Goal: Task Accomplishment & Management: Use online tool/utility

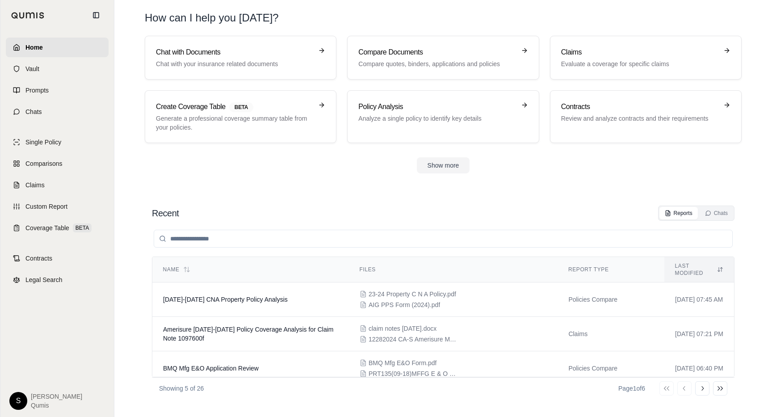
click at [0, 151] on div "Home Vault Prompts Chats Single Policy Comparisons Claims Custom Report Coverag…" at bounding box center [386, 208] width 772 height 417
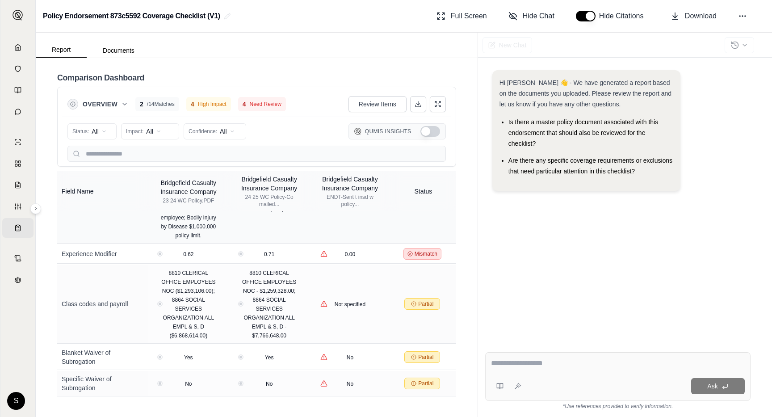
scroll to position [364, 0]
click at [536, 17] on span "Hide Chat" at bounding box center [539, 16] width 32 height 11
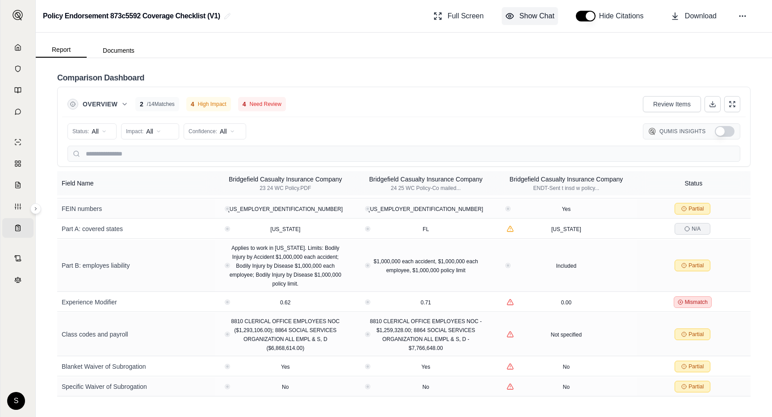
scroll to position [167, 0]
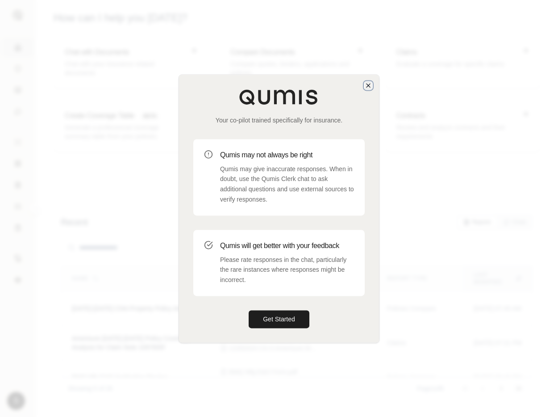
click at [370, 83] on icon "button" at bounding box center [368, 85] width 7 height 7
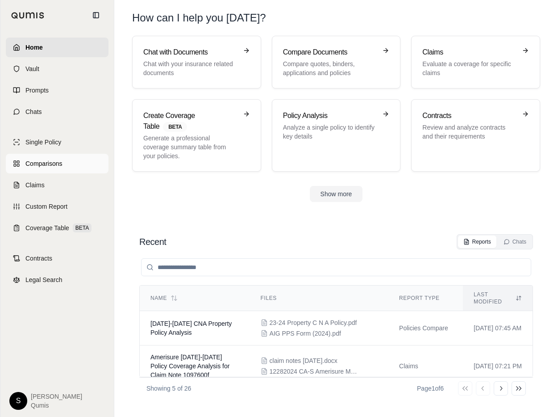
click at [54, 161] on span "Comparisons" at bounding box center [43, 163] width 37 height 9
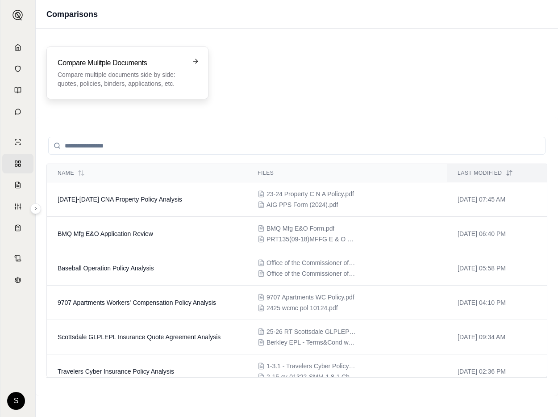
click at [151, 81] on p "Compare multiple documents side by side: quotes, policies, binders, application…" at bounding box center [121, 79] width 127 height 18
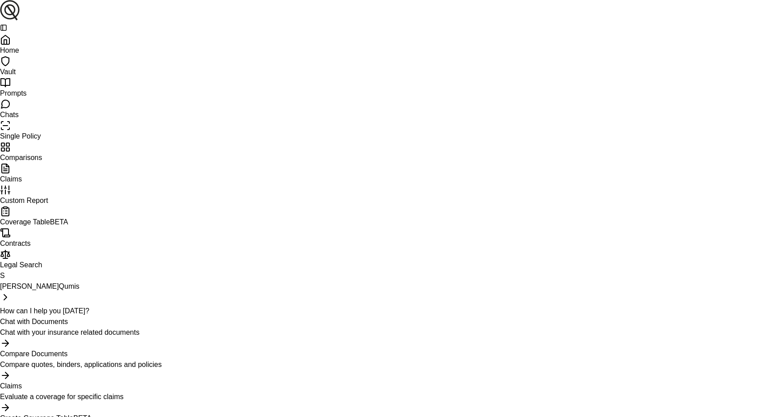
click at [161, 413] on h3 "Create Coverage Table BETA" at bounding box center [386, 418] width 772 height 11
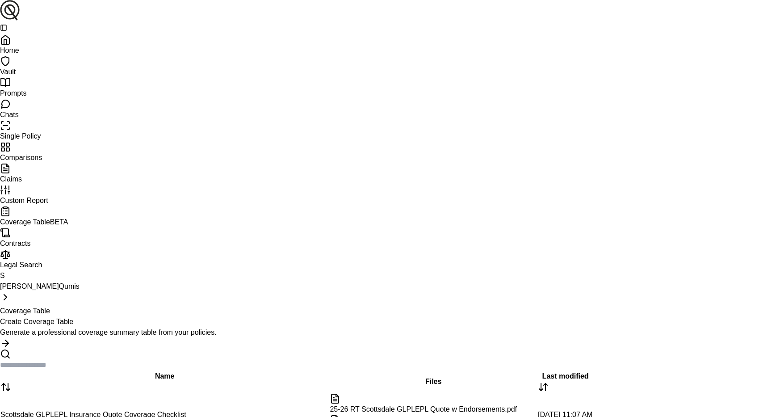
click at [138, 327] on p "Generate a professional coverage summary table from your policies." at bounding box center [386, 332] width 772 height 11
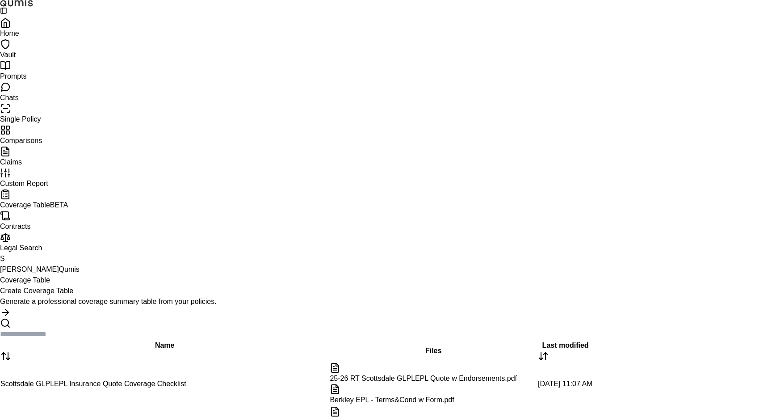
click at [11, 135] on icon at bounding box center [5, 130] width 11 height 11
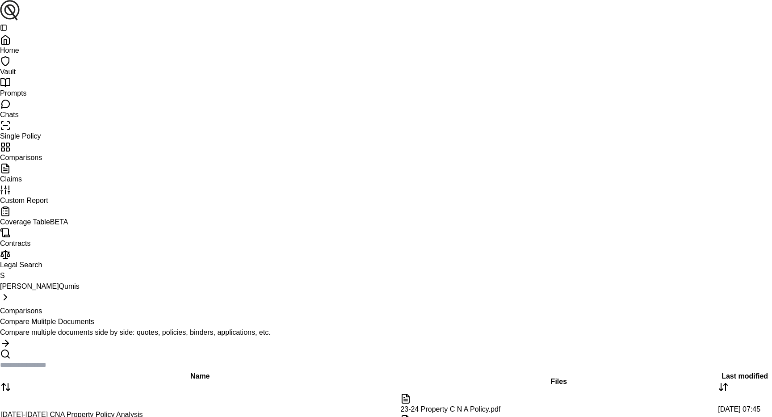
click at [183, 316] on div "Compare Mulitple Documents Compare multiple documents side by side: quotes, pol…" at bounding box center [386, 326] width 772 height 21
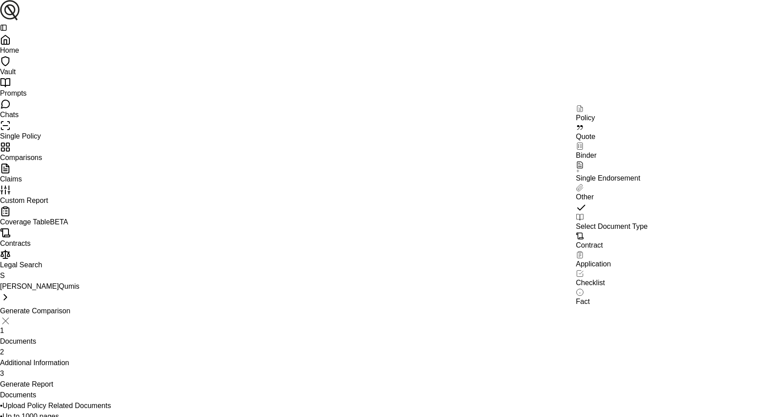
click at [631, 277] on html "Home Vault Prompts Chats Single Policy Comparisons Claims Custom Report Coverag…" at bounding box center [386, 309] width 772 height 619
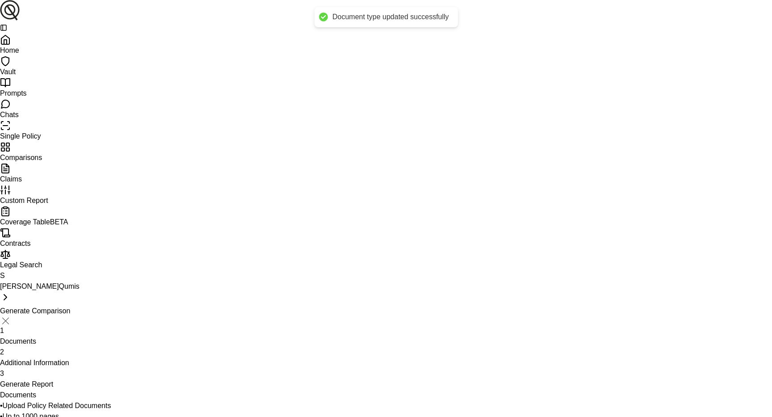
click at [619, 329] on html "Document type updated successfully Home Vault Prompts Chats Single Policy Compa…" at bounding box center [386, 309] width 772 height 619
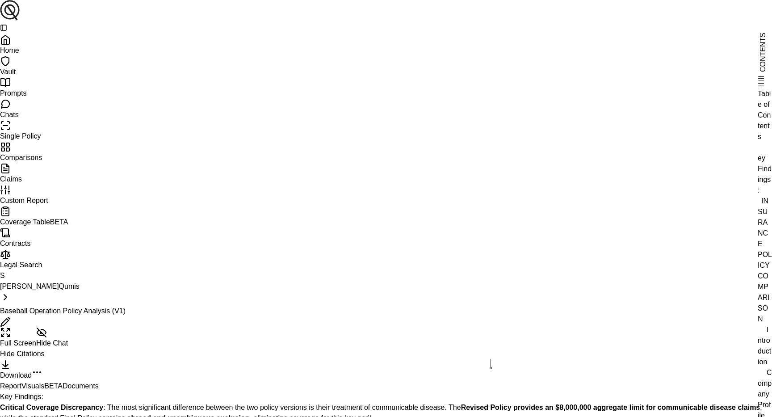
scroll to position [849, 0]
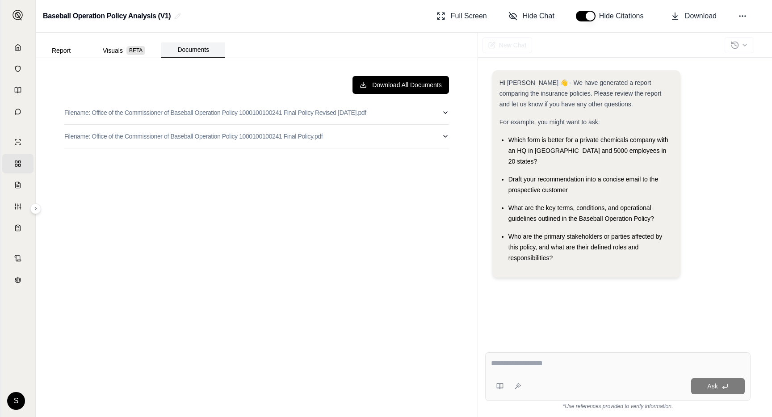
click at [181, 49] on button "Documents" at bounding box center [193, 49] width 64 height 15
click at [369, 86] on button "Download All Documents" at bounding box center [400, 85] width 96 height 18
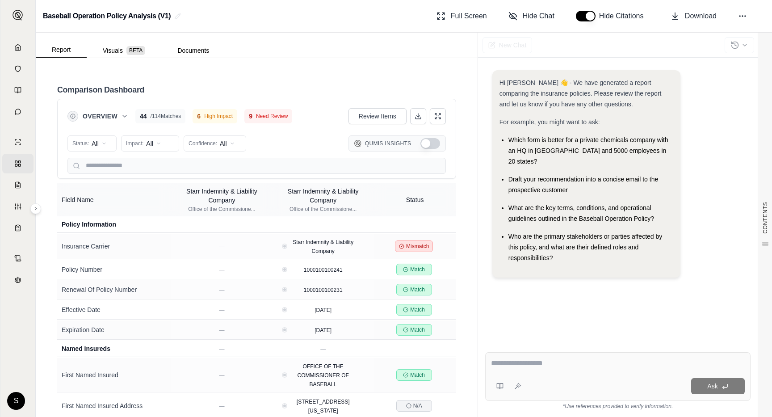
scroll to position [1728, 0]
click at [446, 267] on button at bounding box center [446, 270] width 10 height 10
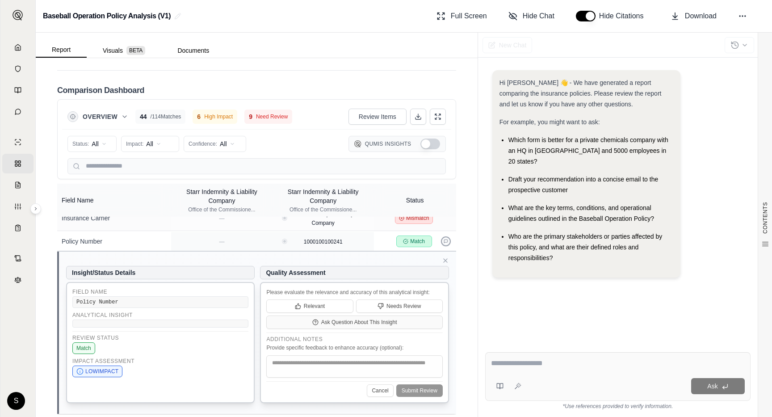
scroll to position [8, 0]
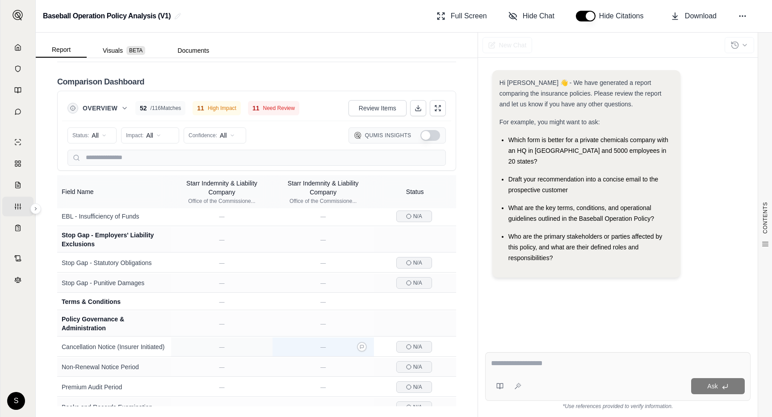
scroll to position [2865, 0]
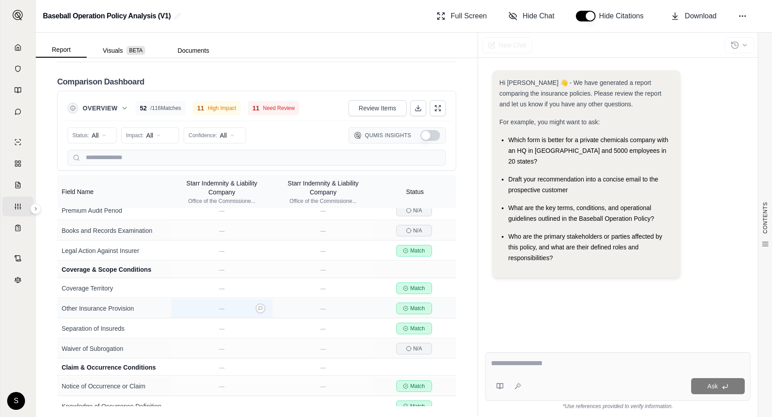
click at [226, 304] on div "—" at bounding box center [221, 308] width 14 height 9
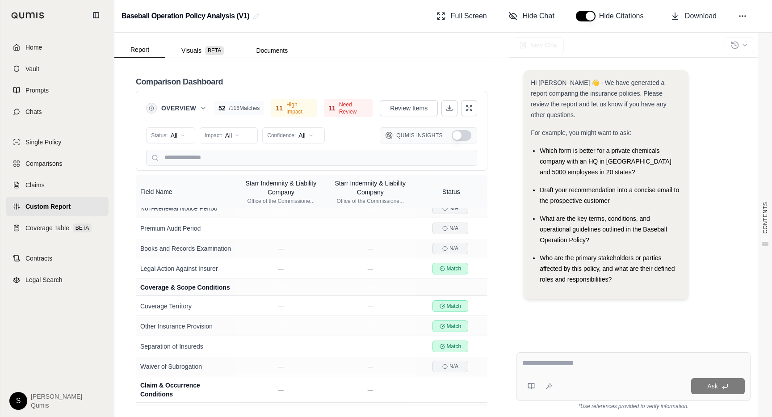
scroll to position [3080, 0]
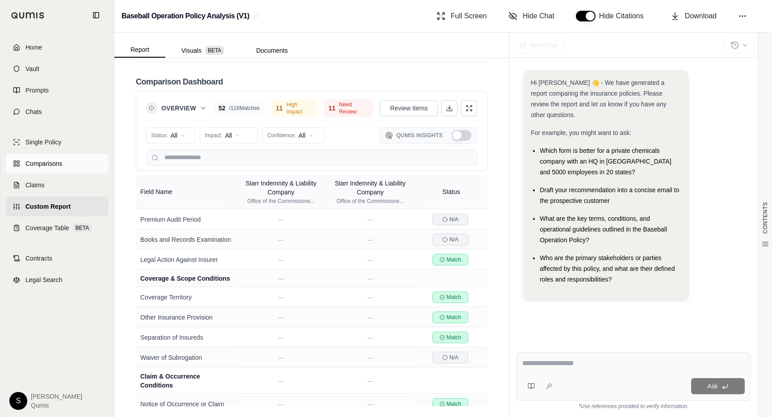
click at [43, 160] on span "Comparisons" at bounding box center [43, 163] width 37 height 9
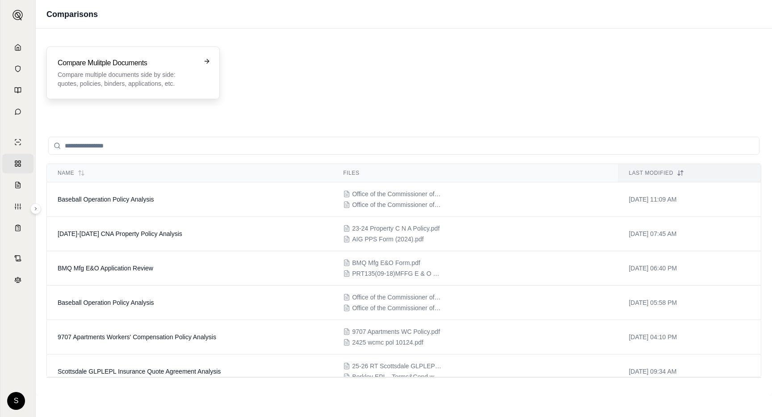
click at [159, 80] on p "Compare multiple documents side by side: quotes, policies, binders, application…" at bounding box center [127, 79] width 138 height 18
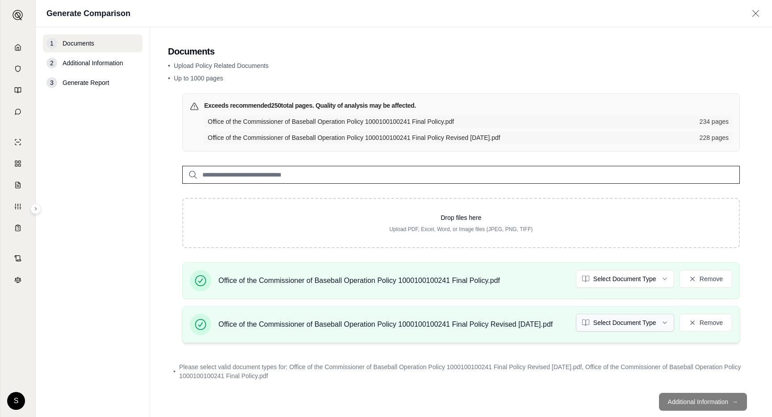
click at [629, 314] on html "Home Vault Prompts Chats Single Policy Comparisons Claims Custom Report Coverag…" at bounding box center [386, 208] width 772 height 417
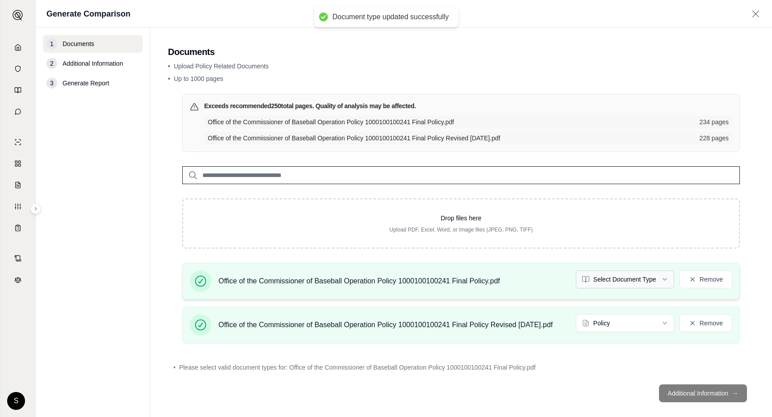
click at [640, 278] on html "Document type updated successfully Home Vault Prompts Chats Single Policy Compa…" at bounding box center [386, 208] width 772 height 417
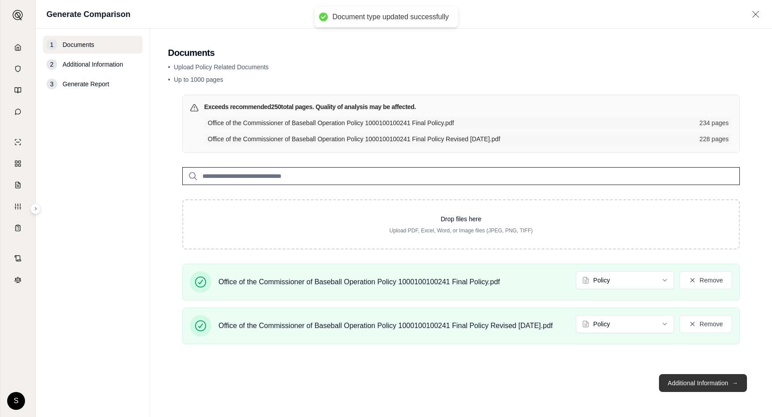
click at [719, 377] on button "Additional Information →" at bounding box center [703, 383] width 88 height 18
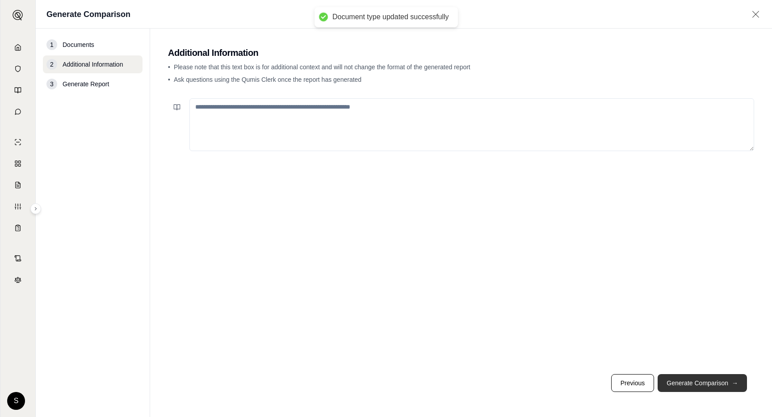
click at [715, 381] on button "Generate Comparison →" at bounding box center [701, 383] width 89 height 18
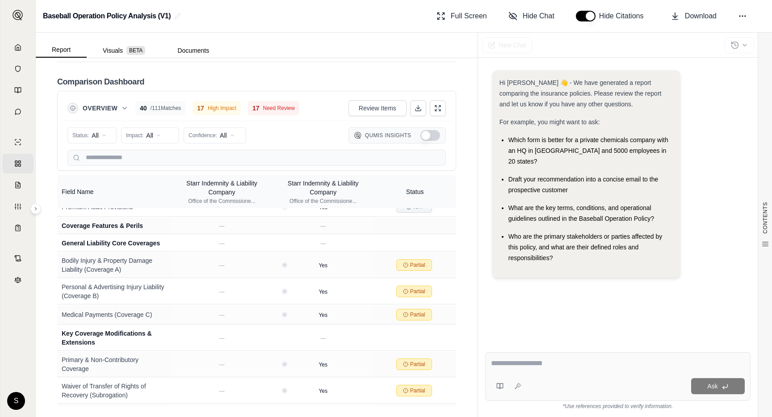
scroll to position [1491, 0]
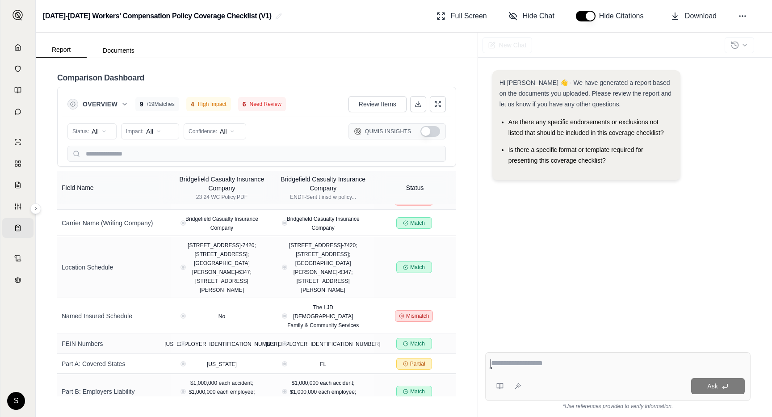
scroll to position [356, 0]
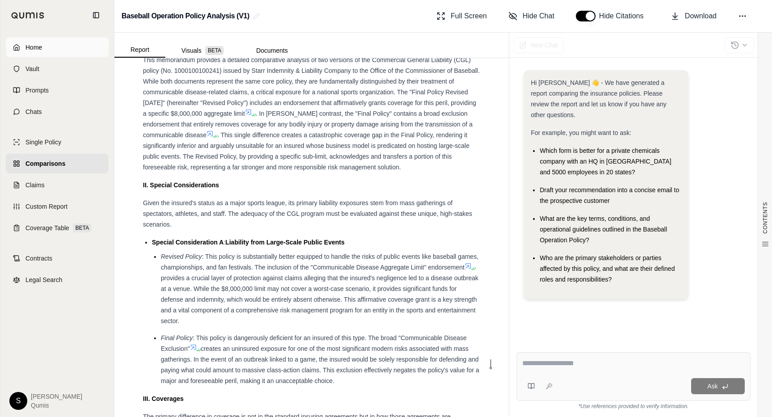
scroll to position [918, 0]
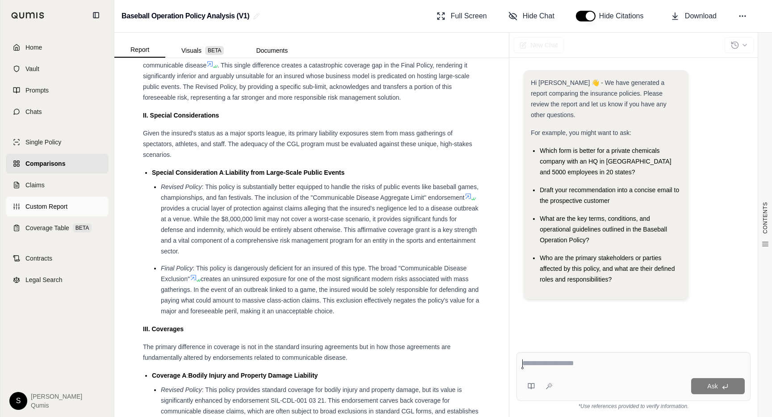
click at [58, 205] on span "Custom Report" at bounding box center [46, 206] width 42 height 9
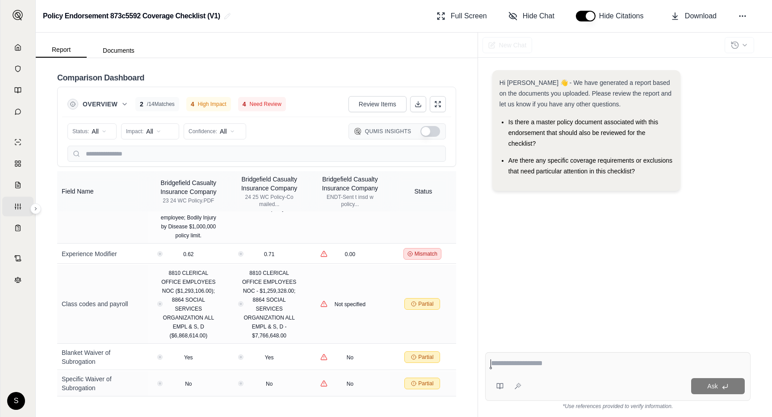
scroll to position [364, 0]
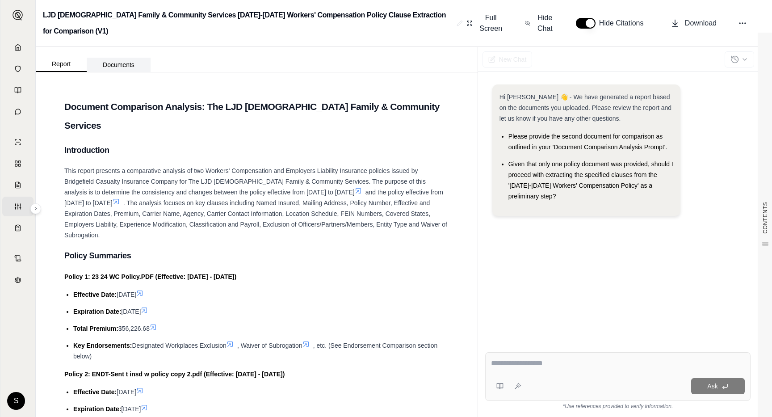
click at [108, 66] on button "Documents" at bounding box center [119, 65] width 64 height 14
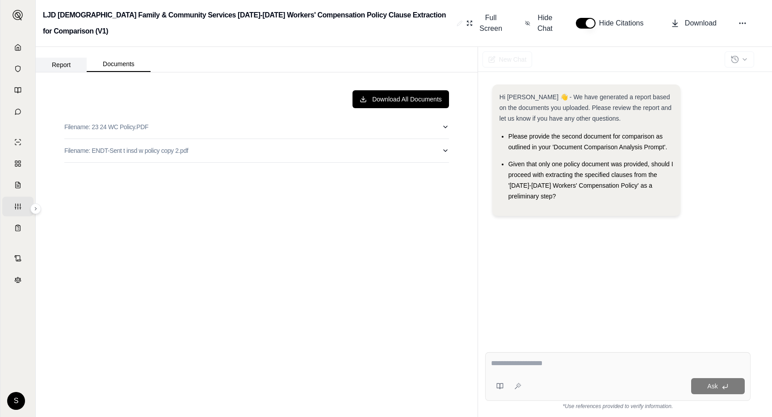
click at [70, 63] on button "Report" at bounding box center [61, 65] width 51 height 14
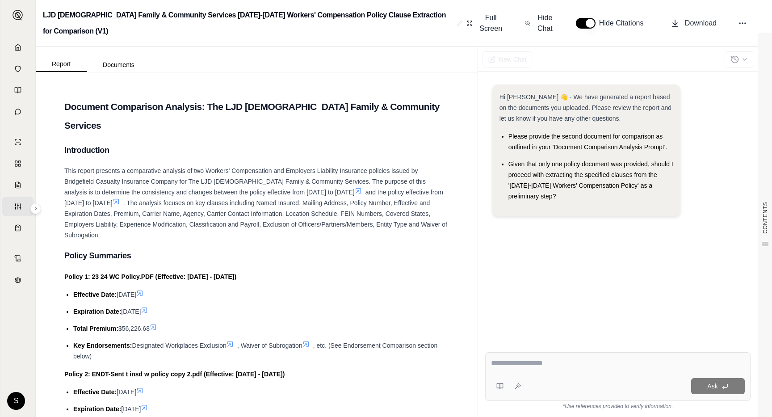
click at [122, 56] on div "Report Documents" at bounding box center [93, 63] width 115 height 18
click at [122, 64] on button "Documents" at bounding box center [119, 65] width 64 height 14
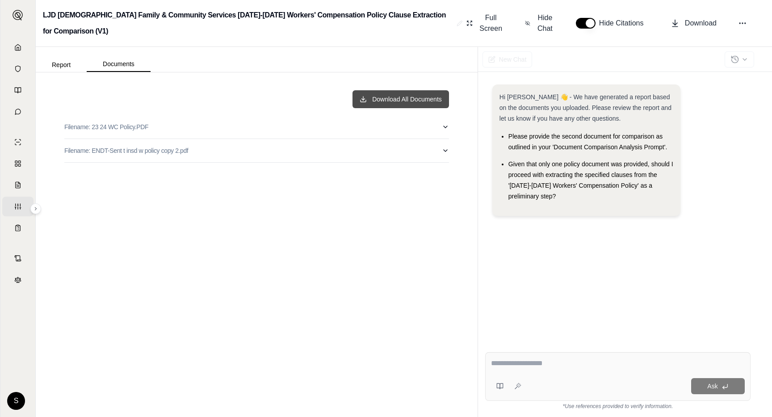
click at [413, 101] on button "Download All Documents" at bounding box center [400, 99] width 96 height 18
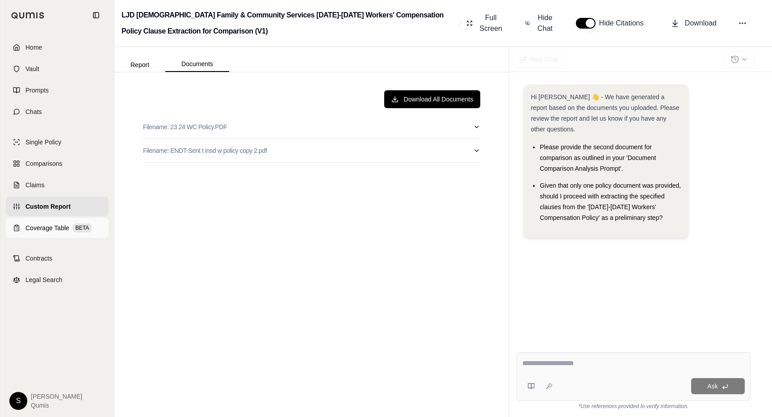
click at [25, 225] on span "Coverage Table" at bounding box center [47, 227] width 44 height 9
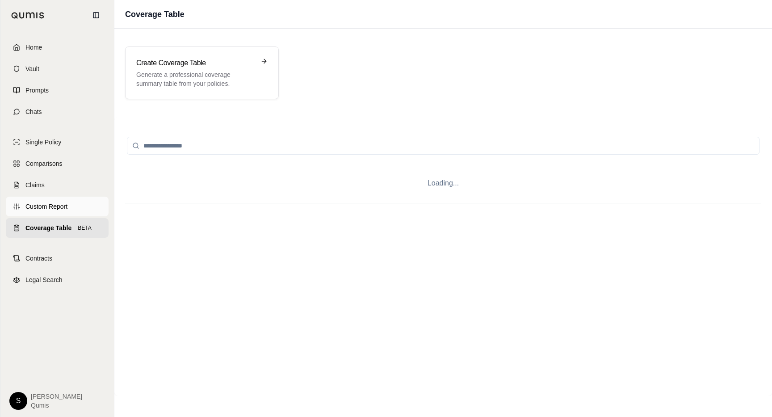
click at [22, 209] on link "Custom Report" at bounding box center [57, 207] width 103 height 20
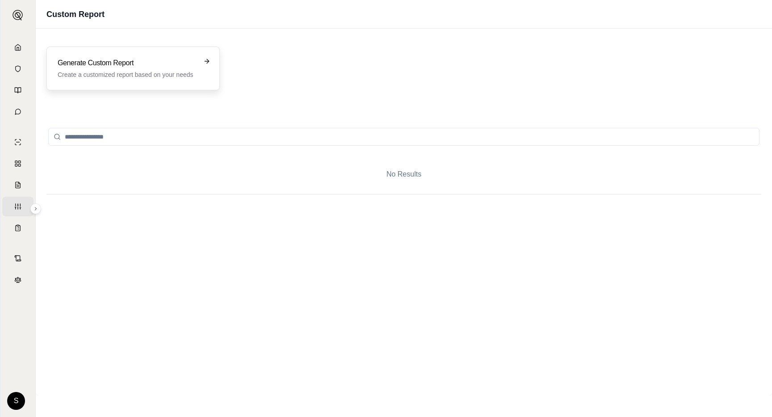
click at [193, 80] on div "Generate Custom Report Create a customized report based on your needs" at bounding box center [132, 68] width 173 height 44
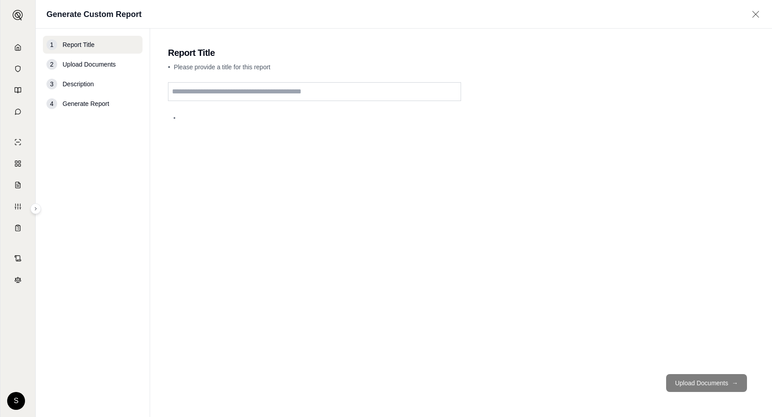
click at [258, 92] on input "text" at bounding box center [314, 91] width 293 height 19
type input "****"
click at [705, 385] on button "Upload Documents →" at bounding box center [706, 383] width 81 height 18
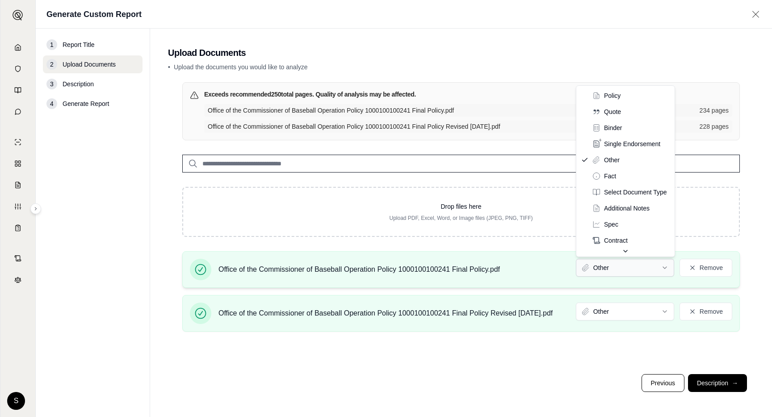
click at [622, 265] on html "Home Vault Prompts Chats Single Policy Comparisons Claims Custom Report Coverag…" at bounding box center [386, 208] width 772 height 417
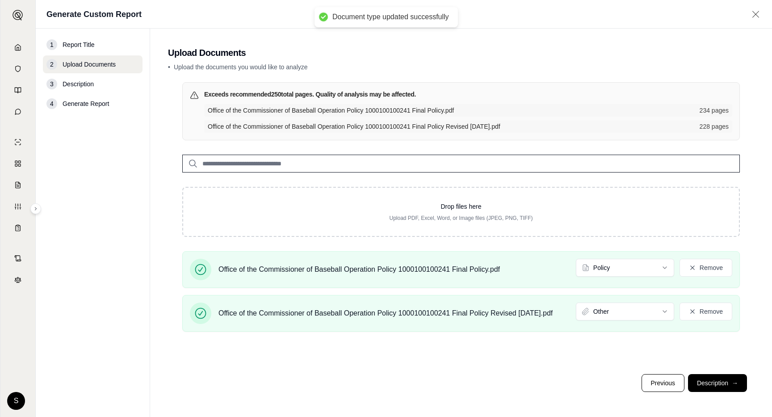
click at [616, 315] on html "Document type updated successfully Home Vault Prompts Chats Single Policy Compa…" at bounding box center [386, 208] width 772 height 417
click at [714, 386] on button "Description →" at bounding box center [717, 383] width 59 height 18
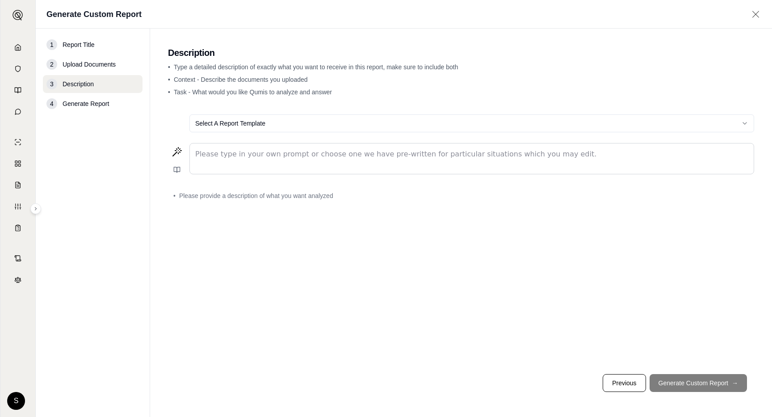
click at [326, 173] on div "Please type in your own prompt or choose one we have pre-written for particular…" at bounding box center [471, 158] width 564 height 31
click at [324, 164] on div "editable markdown" at bounding box center [472, 158] width 564 height 30
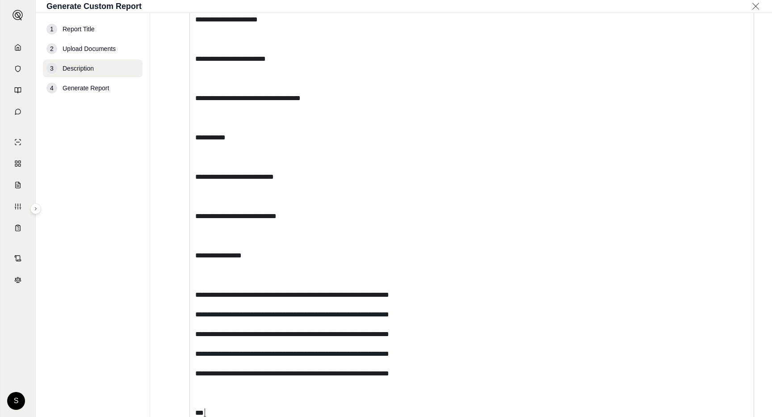
scroll to position [1375, 0]
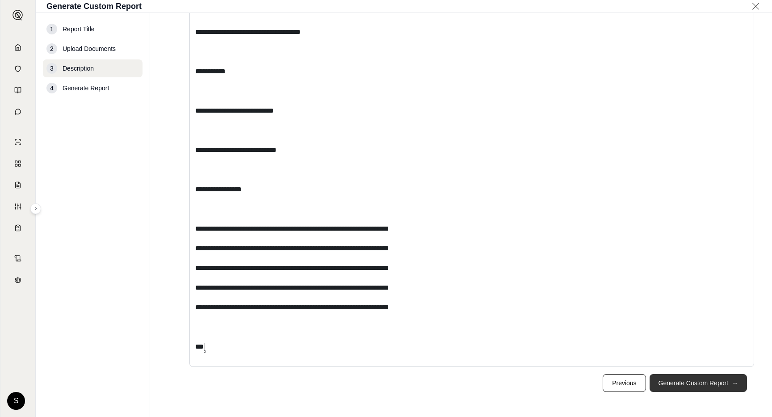
click at [695, 381] on button "Generate Custom Report →" at bounding box center [697, 383] width 97 height 18
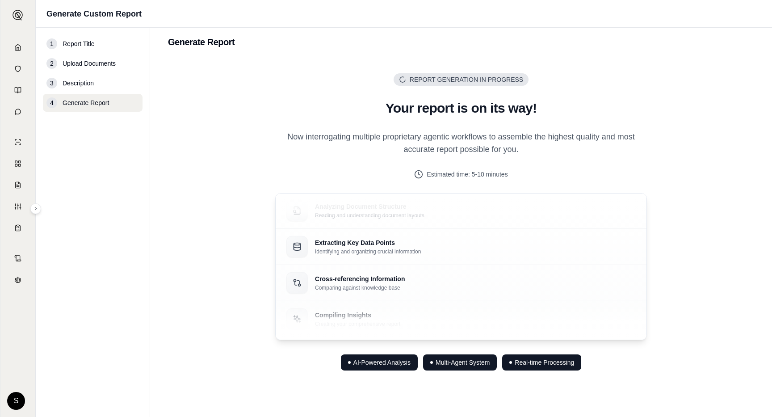
scroll to position [10, 0]
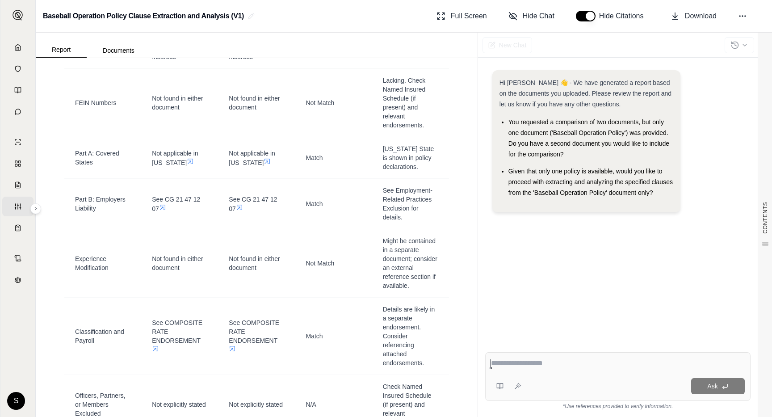
scroll to position [638, 0]
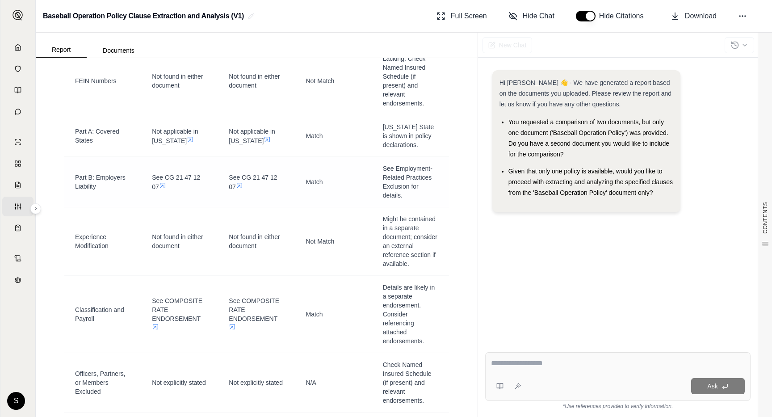
click at [166, 189] on icon at bounding box center [162, 185] width 7 height 7
click at [263, 142] on icon at bounding box center [266, 138] width 7 height 7
click at [240, 188] on icon at bounding box center [239, 184] width 7 height 7
